Goal: Find specific page/section: Find specific page/section

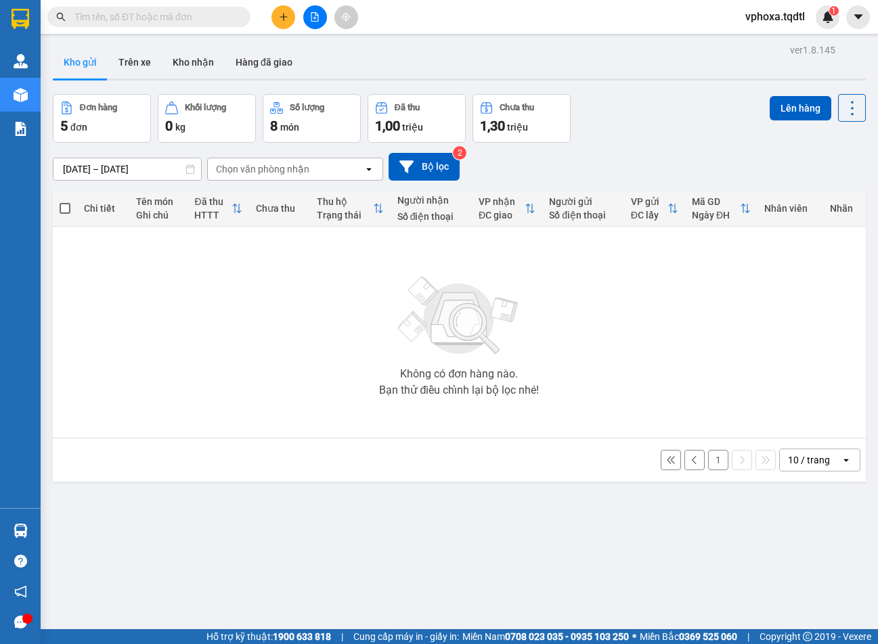
click at [127, 19] on input "text" at bounding box center [154, 16] width 160 height 15
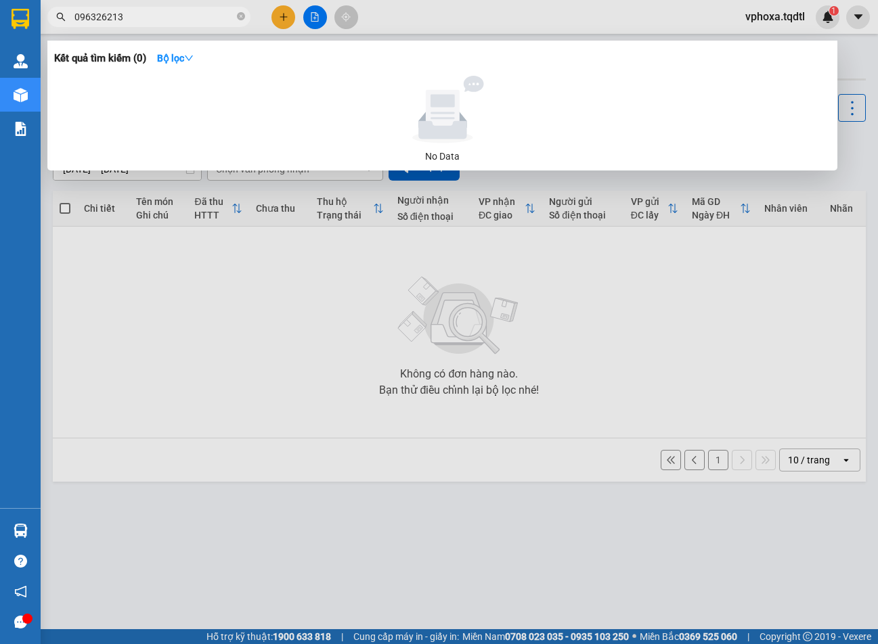
type input "0963262131"
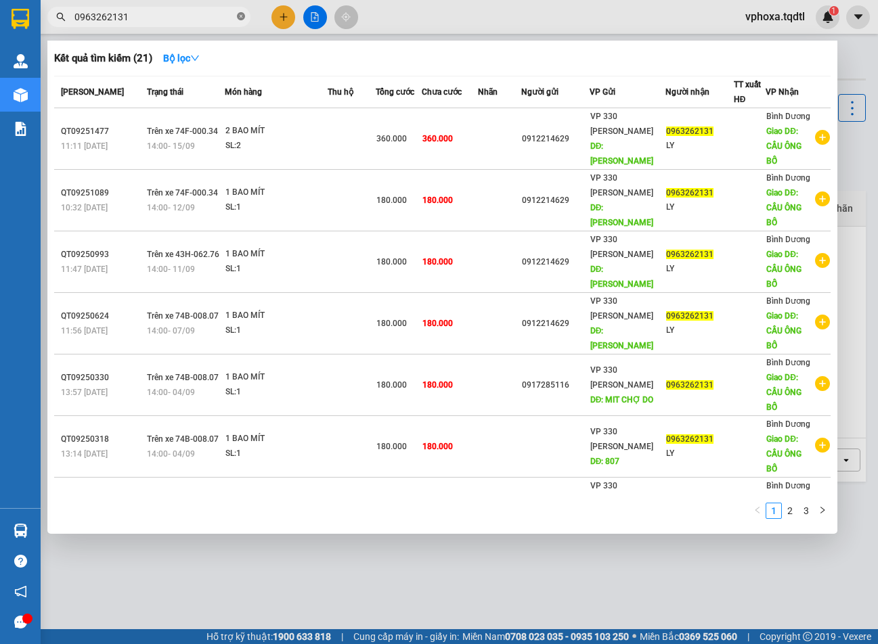
click at [244, 15] on icon "close-circle" at bounding box center [241, 16] width 8 height 8
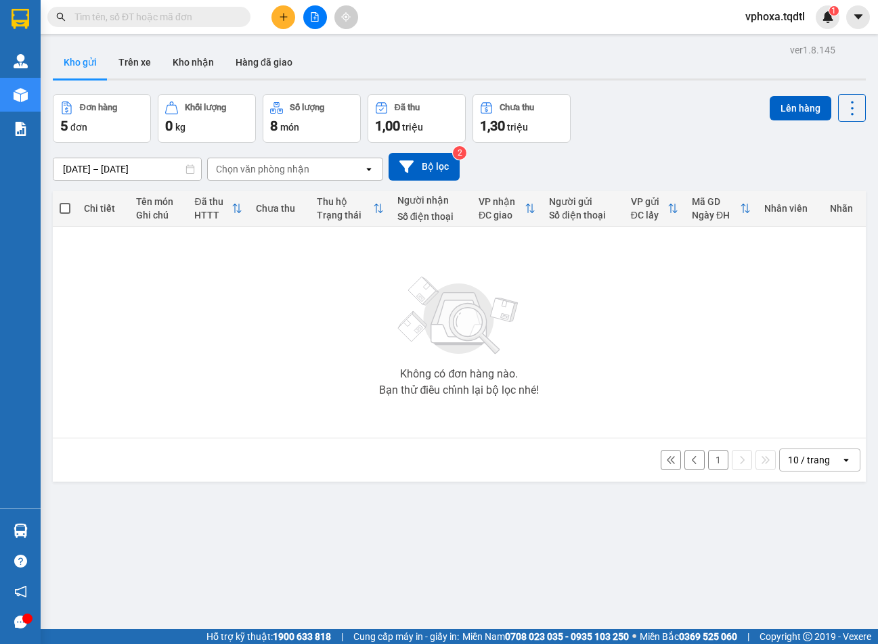
click at [204, 18] on input "text" at bounding box center [154, 16] width 160 height 15
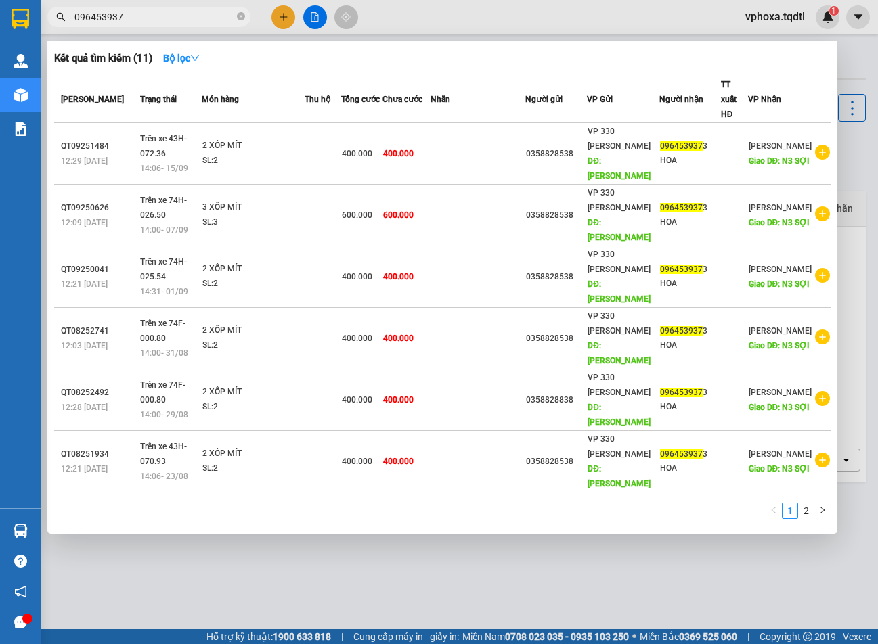
type input "0964539373"
click at [240, 16] on icon "close-circle" at bounding box center [241, 16] width 8 height 8
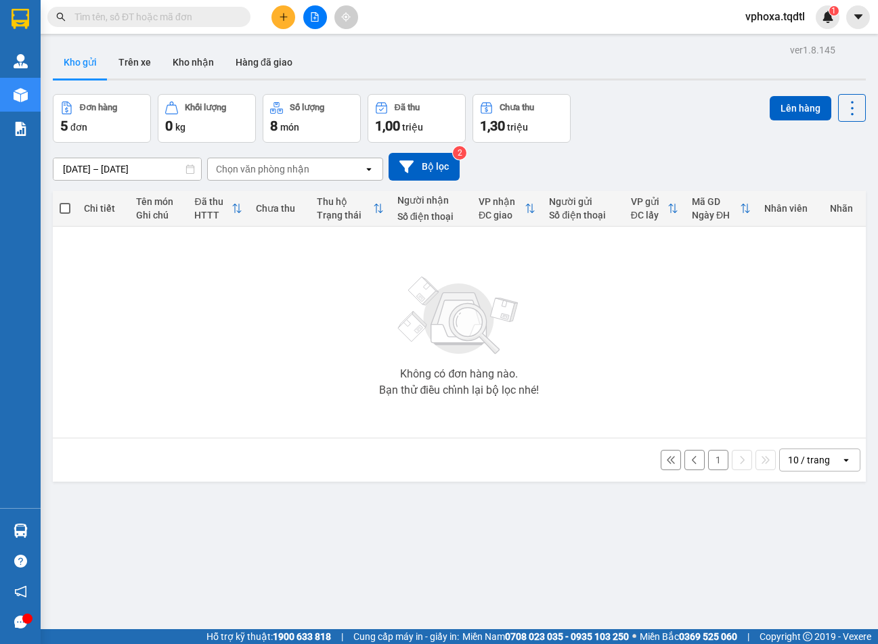
click at [208, 20] on input "text" at bounding box center [154, 16] width 160 height 15
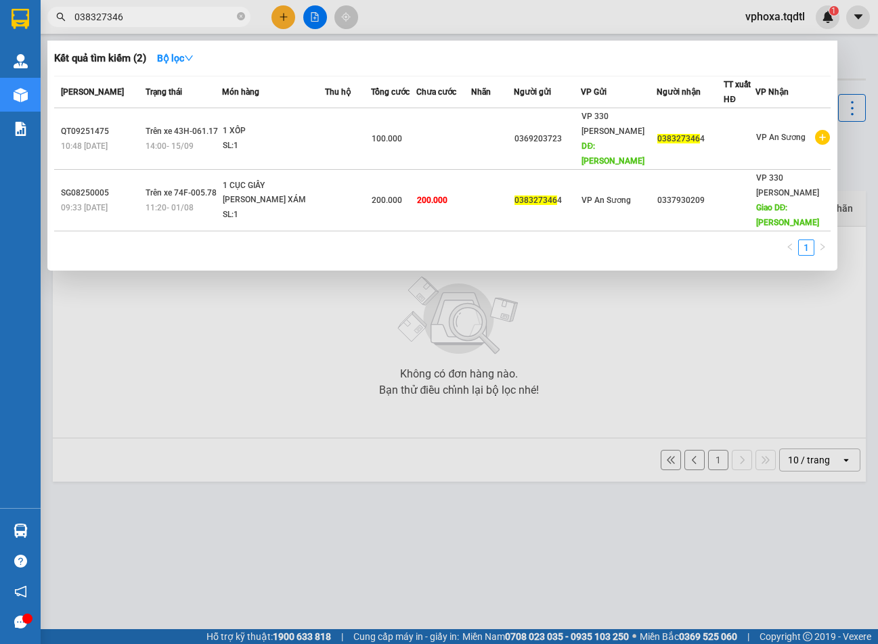
type input "0383273464"
click at [240, 18] on icon "close-circle" at bounding box center [241, 16] width 8 height 8
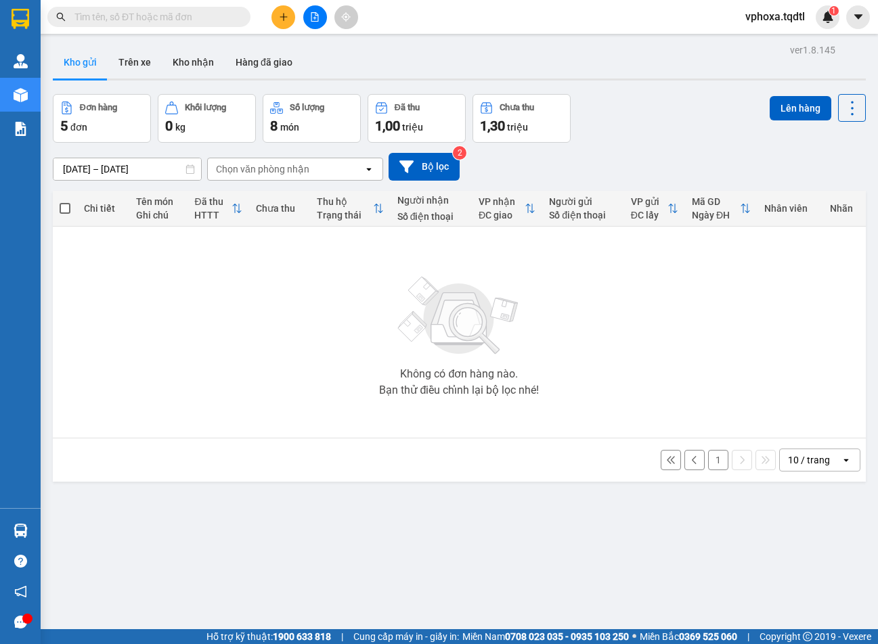
click at [169, 16] on input "text" at bounding box center [154, 16] width 160 height 15
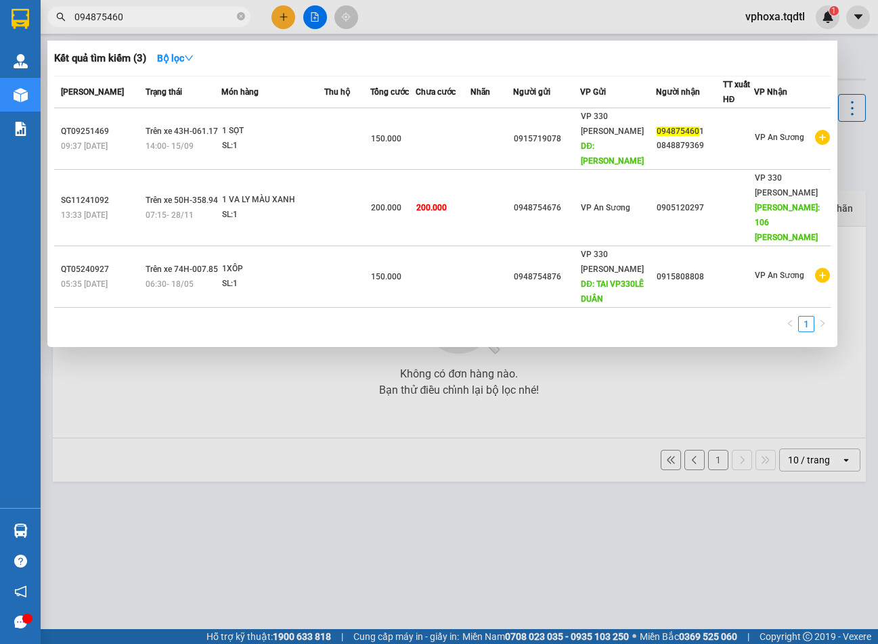
type input "0948754601"
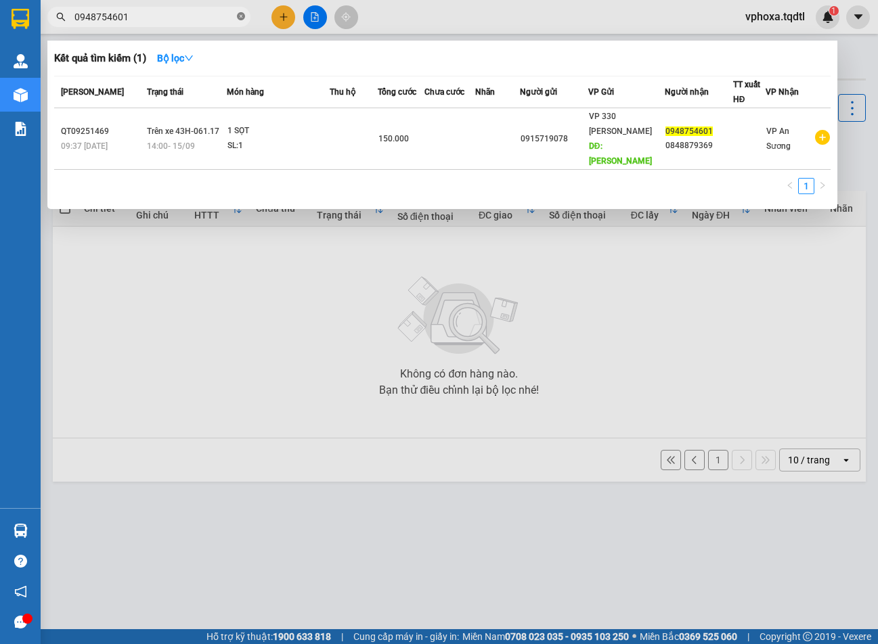
click at [241, 16] on icon "close-circle" at bounding box center [241, 16] width 8 height 8
